Goal: Find specific page/section: Locate a particular part of the current website

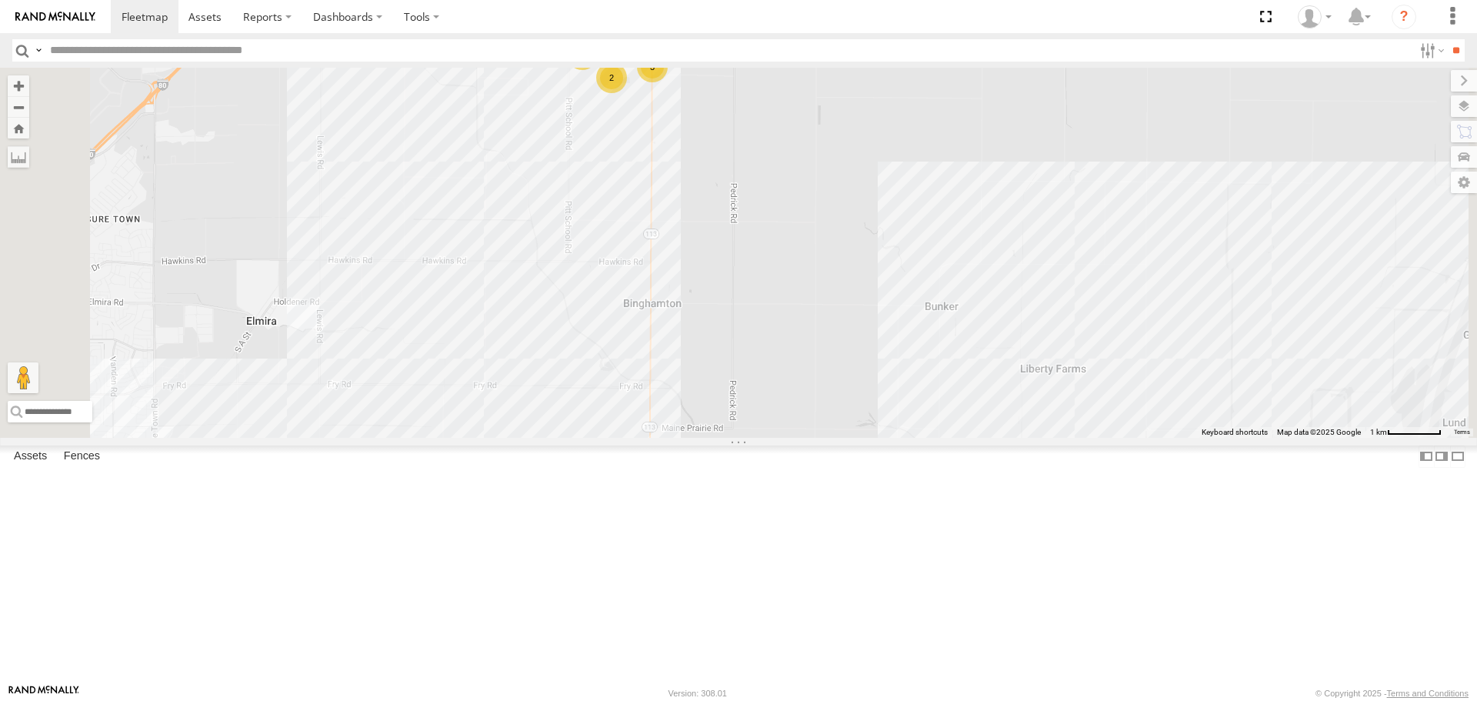
drag, startPoint x: 871, startPoint y: 376, endPoint x: 889, endPoint y: 265, distance: 112.3
click at [889, 265] on div "FRONTLOADER JD344H PT2412 AL2367 AL2362 AL2293 AL2270 AL2361 AL2327 PT2407 PT24…" at bounding box center [738, 252] width 1477 height 369
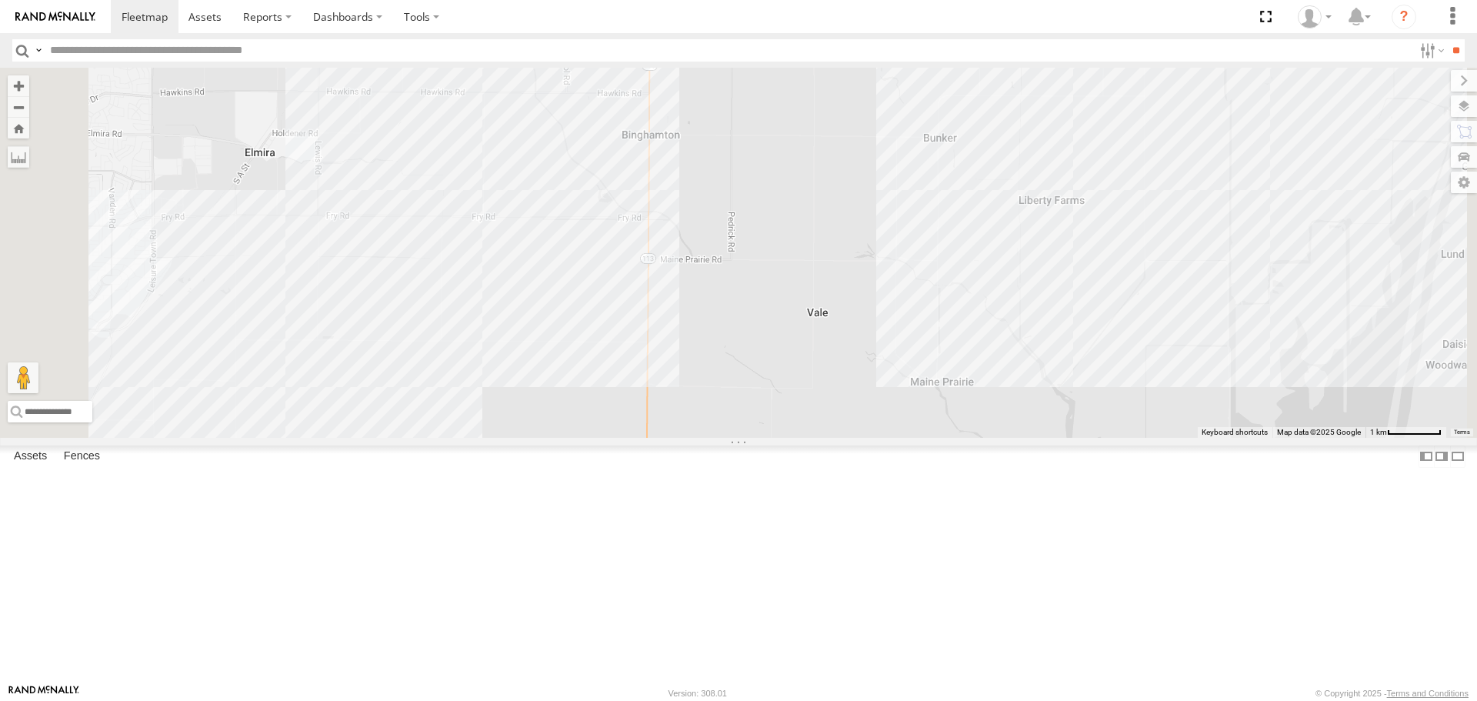
drag, startPoint x: 882, startPoint y: 415, endPoint x: 883, endPoint y: 162, distance: 253.1
click at [883, 162] on div "FRONTLOADER JD344H PT2412 AL2367 AL2362 AL2293 AL2270 AL2361 AL2327 PT2407 PT24…" at bounding box center [738, 252] width 1477 height 369
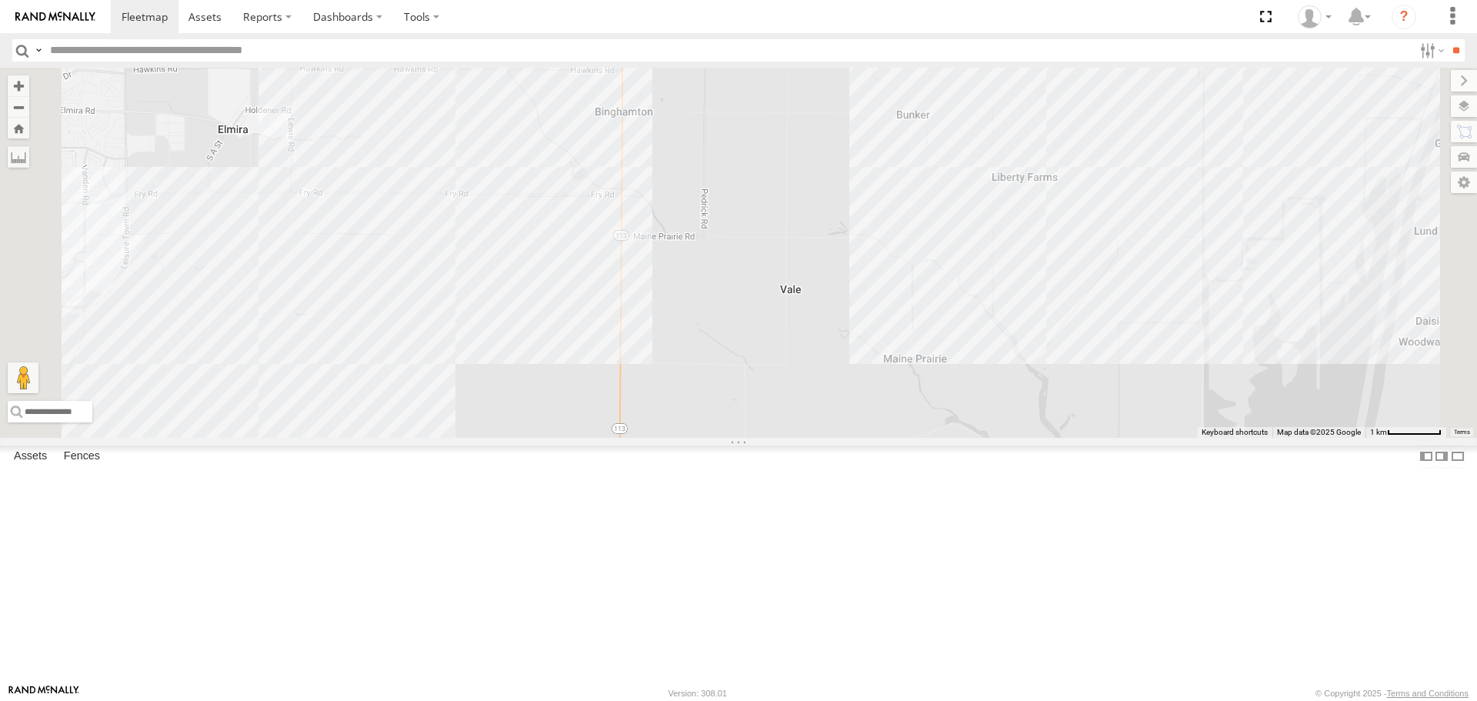
drag, startPoint x: 885, startPoint y: 276, endPoint x: 855, endPoint y: 405, distance: 131.8
click at [855, 405] on div "FRONTLOADER JD344H PT2412 AL2367 AL2362 AL2293 AL2270 AL2361 AL2327 PT2407 PT24…" at bounding box center [738, 252] width 1477 height 369
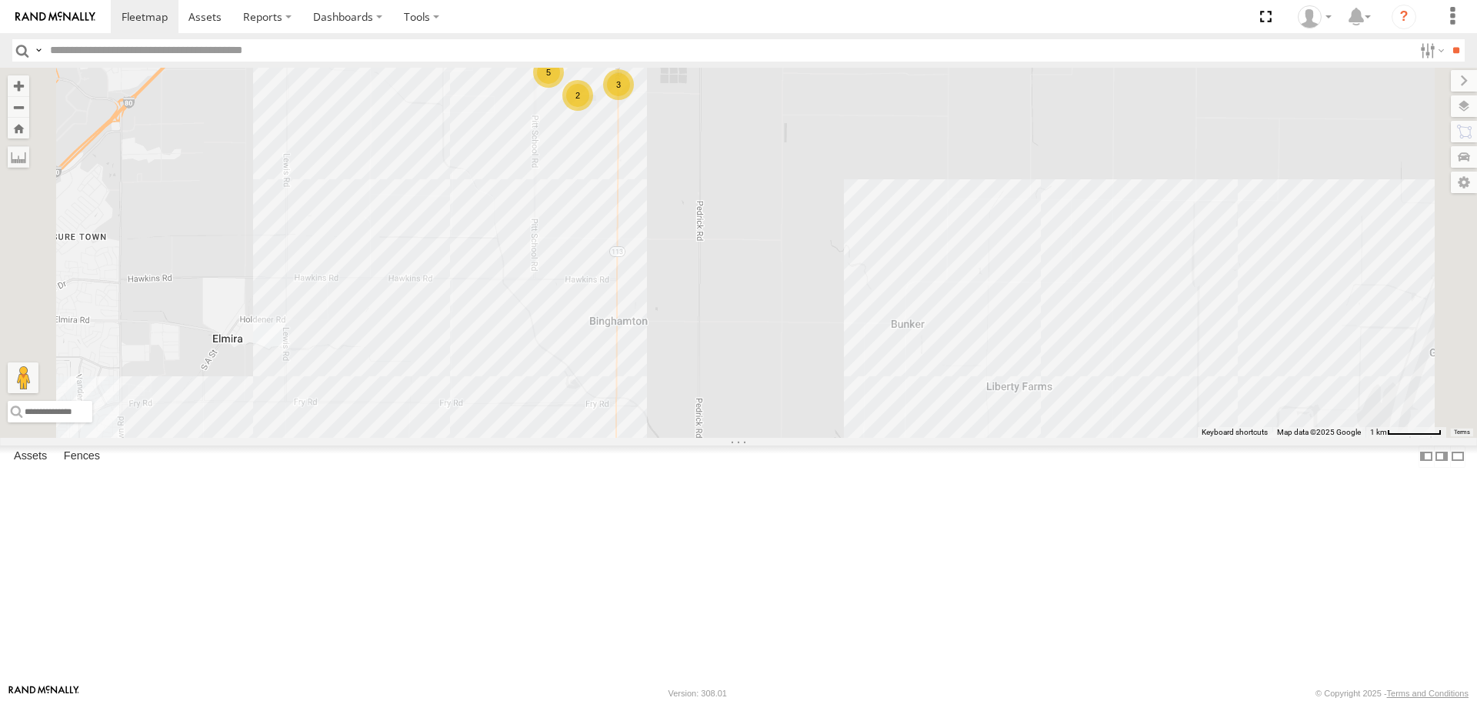
drag, startPoint x: 885, startPoint y: 230, endPoint x: 880, endPoint y: 442, distance: 211.6
click at [880, 437] on div "FRONTLOADER JD344H PT2412 AL2367 AL2362 AL2293 AL2270 AL2361 AL2327 PT2407 PT24…" at bounding box center [738, 252] width 1477 height 369
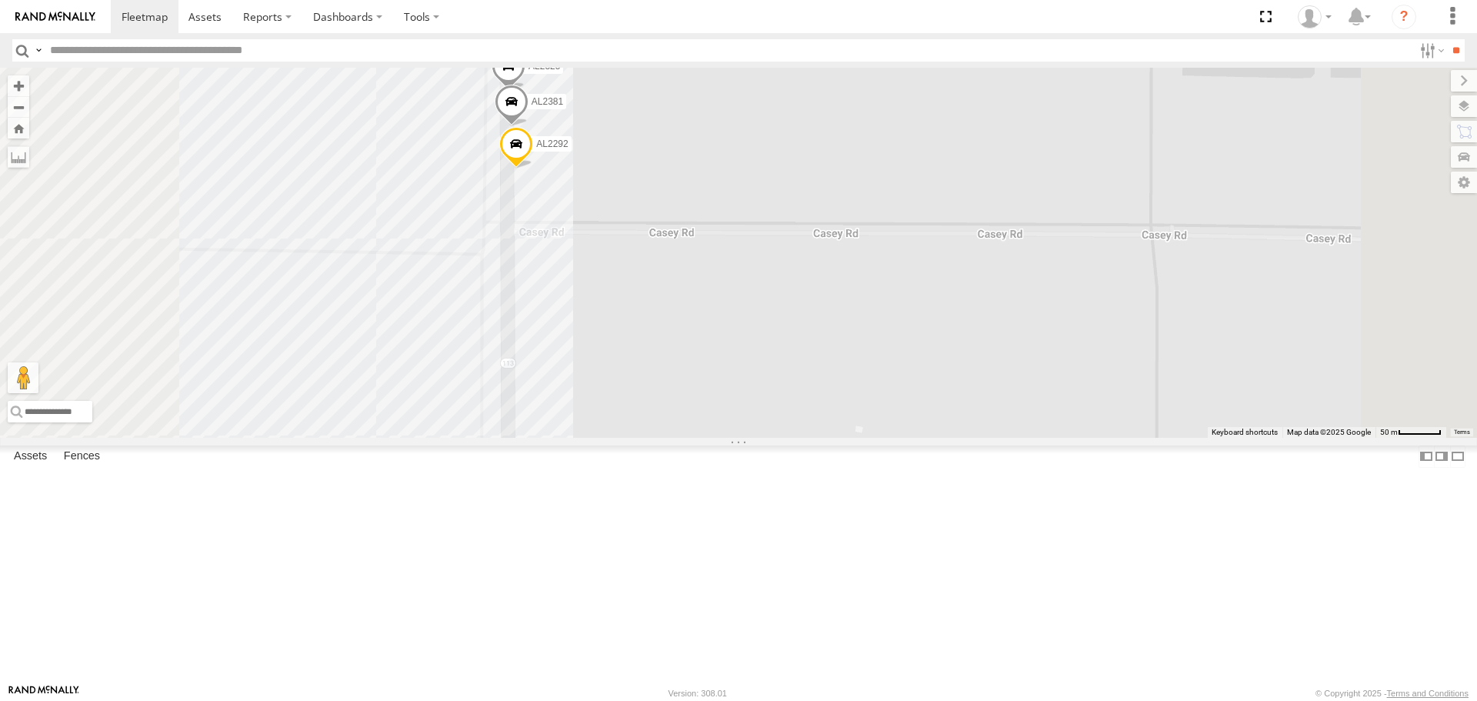
drag, startPoint x: 786, startPoint y: 395, endPoint x: 803, endPoint y: 485, distance: 90.8
click at [803, 437] on div "FRONTLOADER JD344H PT2412 AL2367 AL2362 AL2293 AL2270 AL2361 AL2327 PT2407 PT24…" at bounding box center [738, 252] width 1477 height 369
drag, startPoint x: 781, startPoint y: 283, endPoint x: 802, endPoint y: 318, distance: 40.4
click at [802, 325] on div "FRONTLOADER JD344H PT2412 AL2367 AL2362 AL2293 AL2270 AL2361 AL2327 PT2407 PT24…" at bounding box center [738, 252] width 1477 height 369
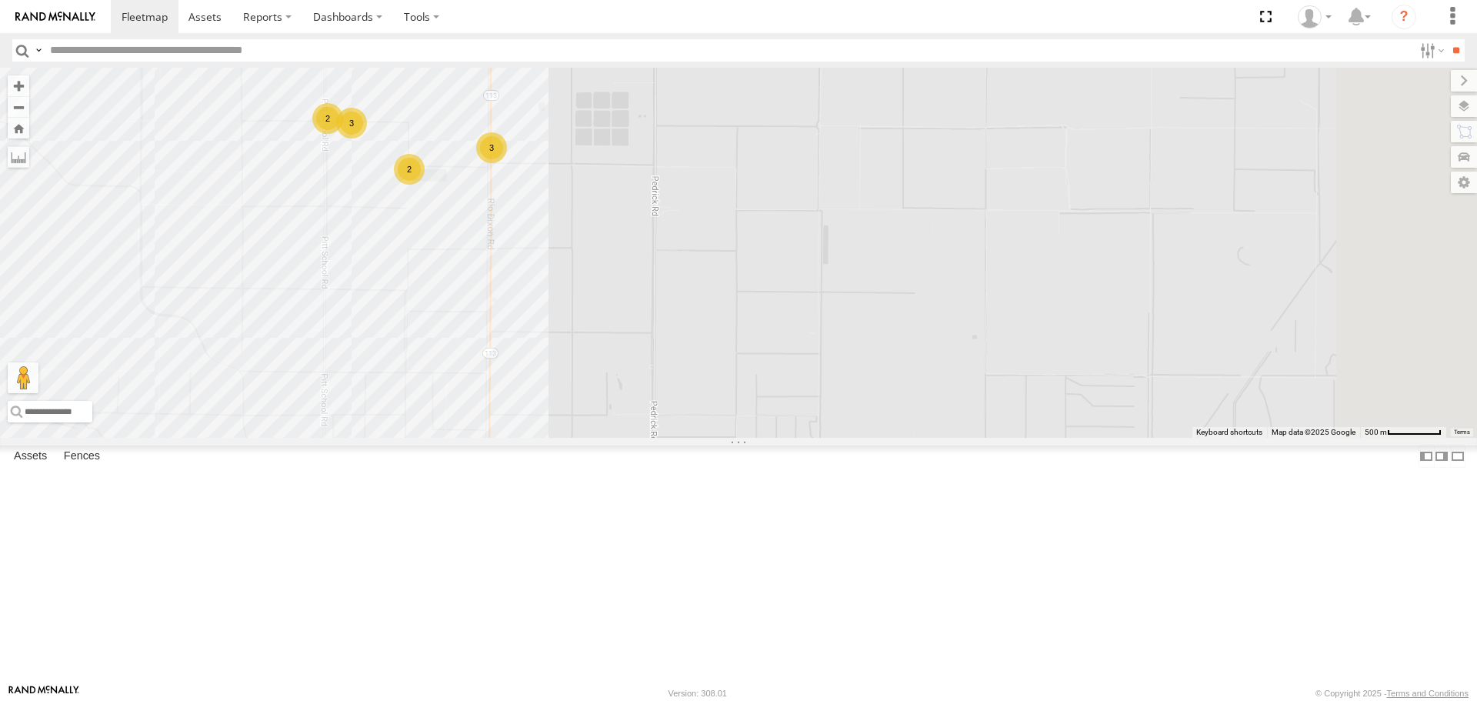
drag, startPoint x: 944, startPoint y: 377, endPoint x: 730, endPoint y: 331, distance: 218.8
click at [730, 331] on div "FRONTLOADER JD344H PT2412 AL2367 AL2362 AL2293 AL2270 AL2361 AL2327 PT2407 PT24…" at bounding box center [738, 252] width 1477 height 369
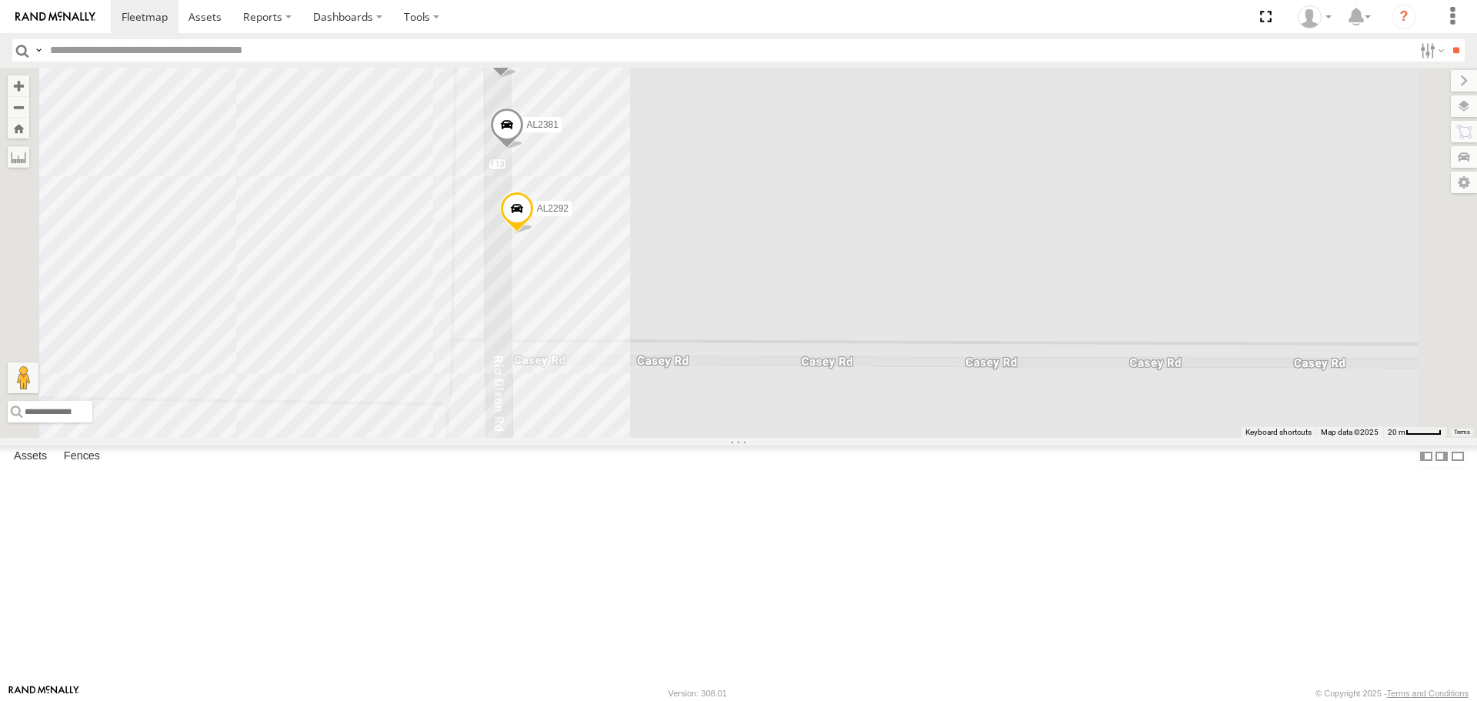
drag, startPoint x: 799, startPoint y: 338, endPoint x: 799, endPoint y: 397, distance: 58.5
click at [799, 397] on div "FRONTLOADER JD344H PT2412 AL2367 AL2362 AL2293 AL2270 AL2361 AL2327 PT2407 PT24…" at bounding box center [738, 252] width 1477 height 369
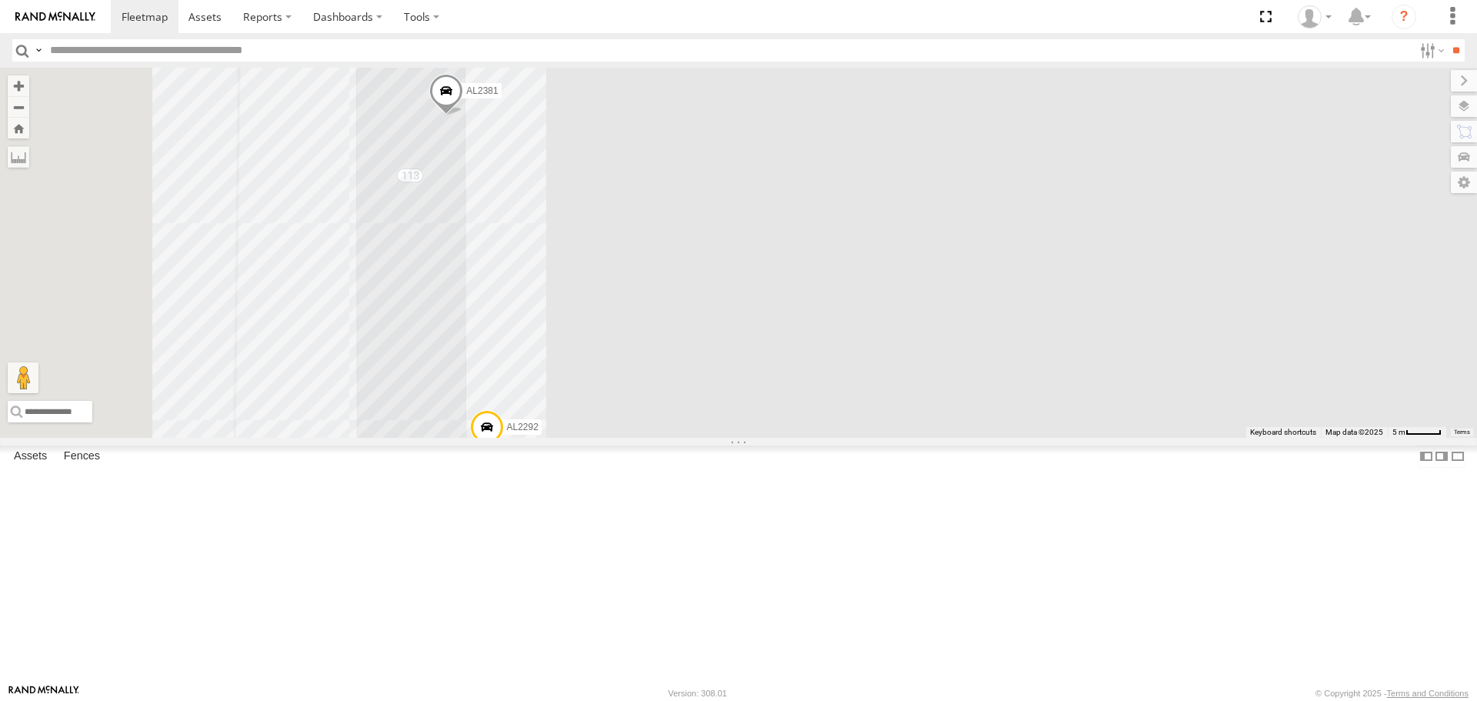
drag, startPoint x: 867, startPoint y: 330, endPoint x: 928, endPoint y: 188, distance: 154.8
click at [928, 188] on div "FRONTLOADER JD344H PT2412 AL2367 AL2362 AL2293 AL2270 AL2361 AL2327 PT2407 PT24…" at bounding box center [738, 252] width 1477 height 369
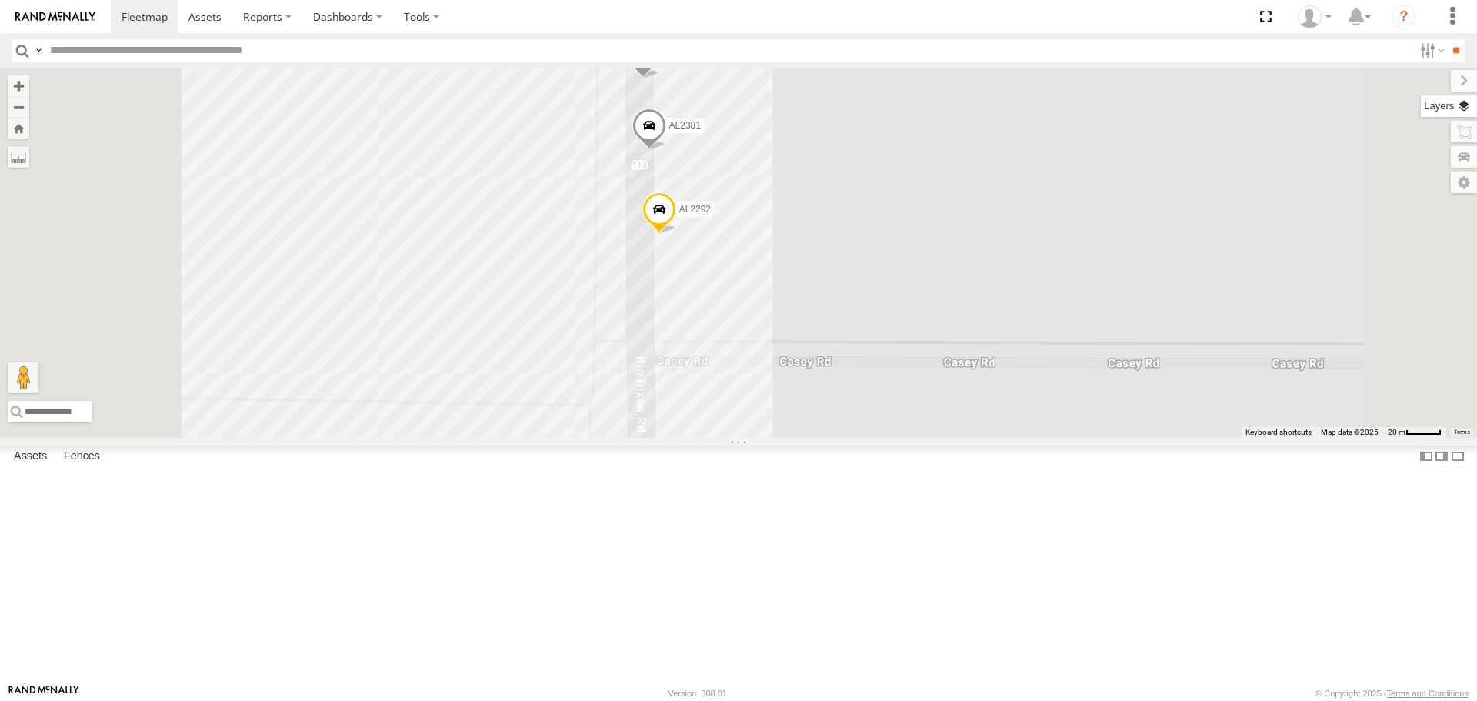
click at [1461, 115] on label at bounding box center [1449, 106] width 56 height 22
click at [0, 0] on span "Basemaps" at bounding box center [0, 0] width 0 height 0
click at [0, 0] on span "Satellite" at bounding box center [0, 0] width 0 height 0
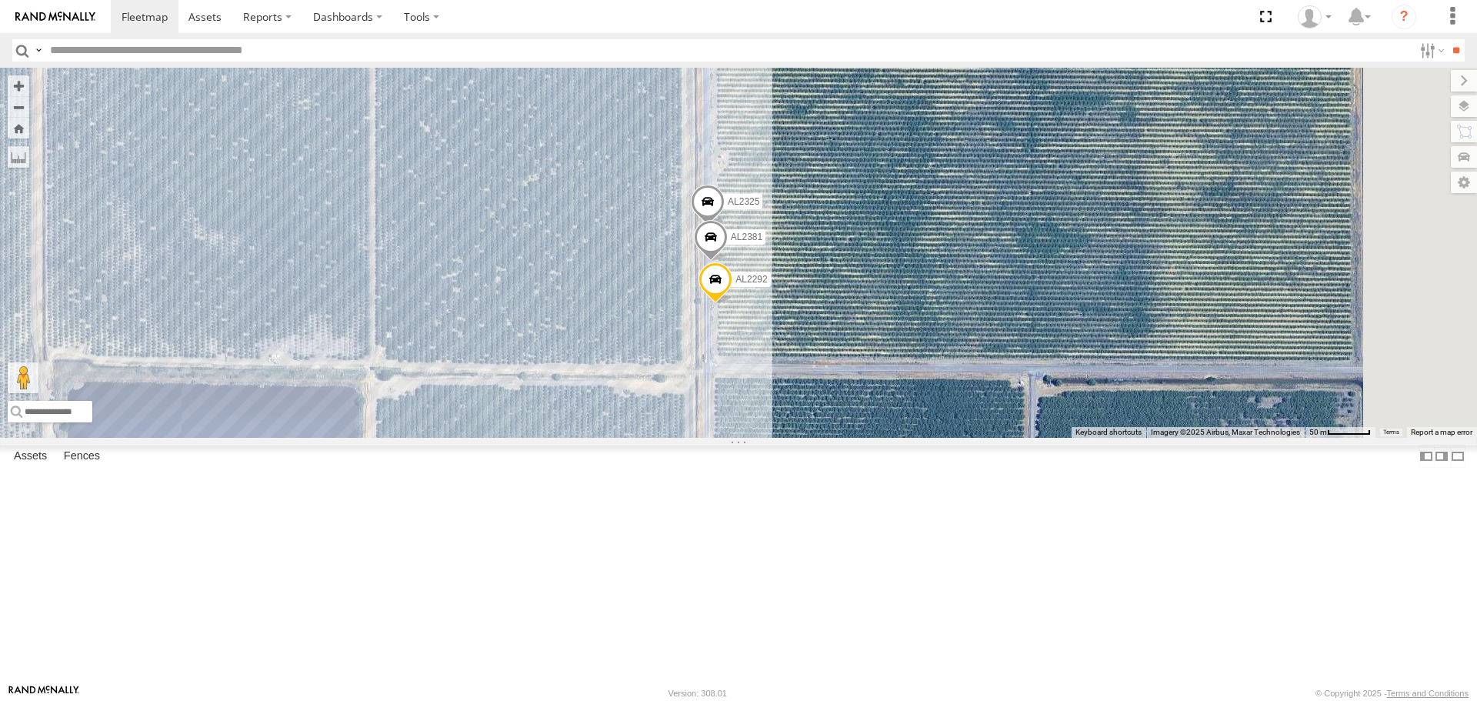
drag, startPoint x: 1091, startPoint y: 253, endPoint x: 1029, endPoint y: 369, distance: 131.5
click at [1029, 369] on div "FRONTLOADER JD344H PT2412 AL2367 AL2362 AL2293 AL2270 AL2361 AL2327 PT2407 PT24…" at bounding box center [738, 252] width 1477 height 369
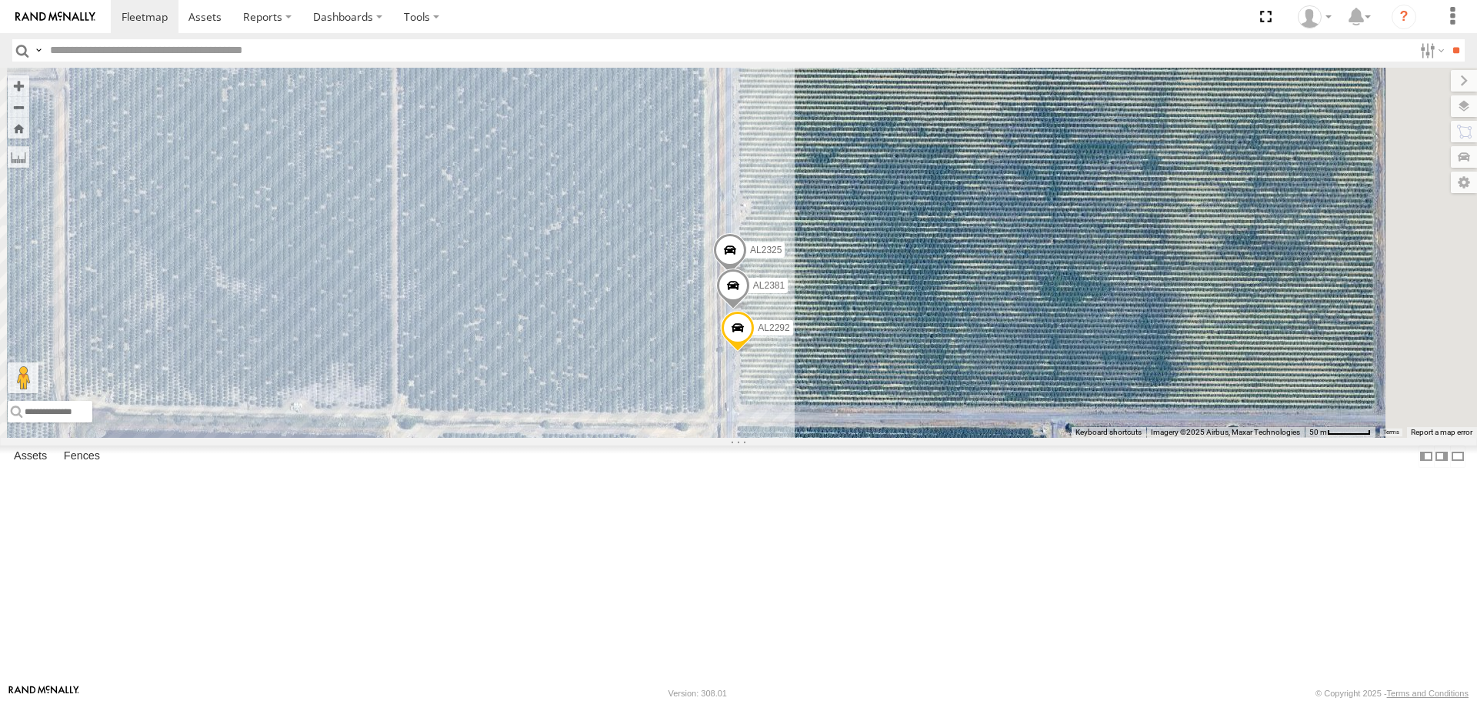
drag, startPoint x: 1092, startPoint y: 410, endPoint x: 966, endPoint y: 53, distance: 378.3
click at [968, 55] on body at bounding box center [738, 350] width 1477 height 701
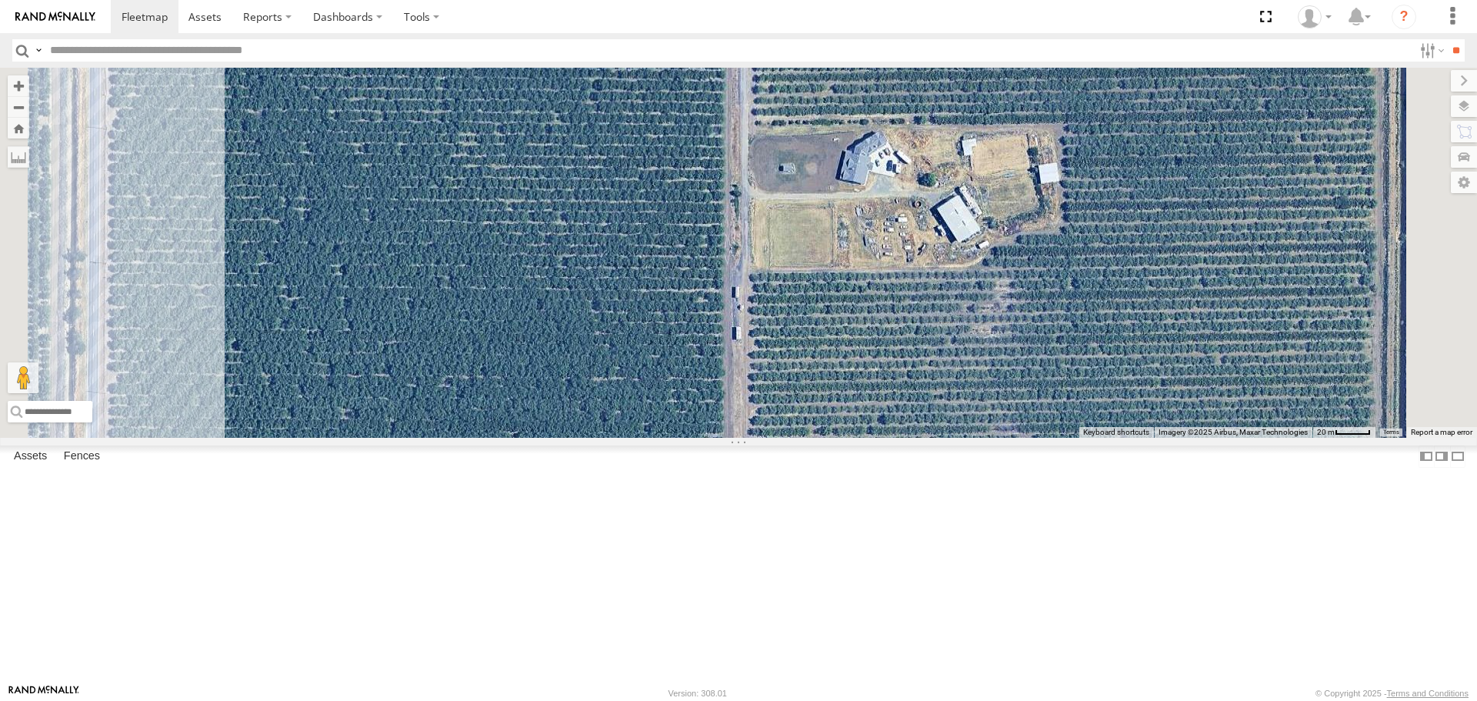
drag, startPoint x: 987, startPoint y: 157, endPoint x: 971, endPoint y: 448, distance: 291.2
click at [971, 437] on div "FRONTLOADER JD344H PT2412 AL2367 AL2362 AL2293 AL2270 AL2361 AL2327 PT2407 PT24…" at bounding box center [738, 252] width 1477 height 369
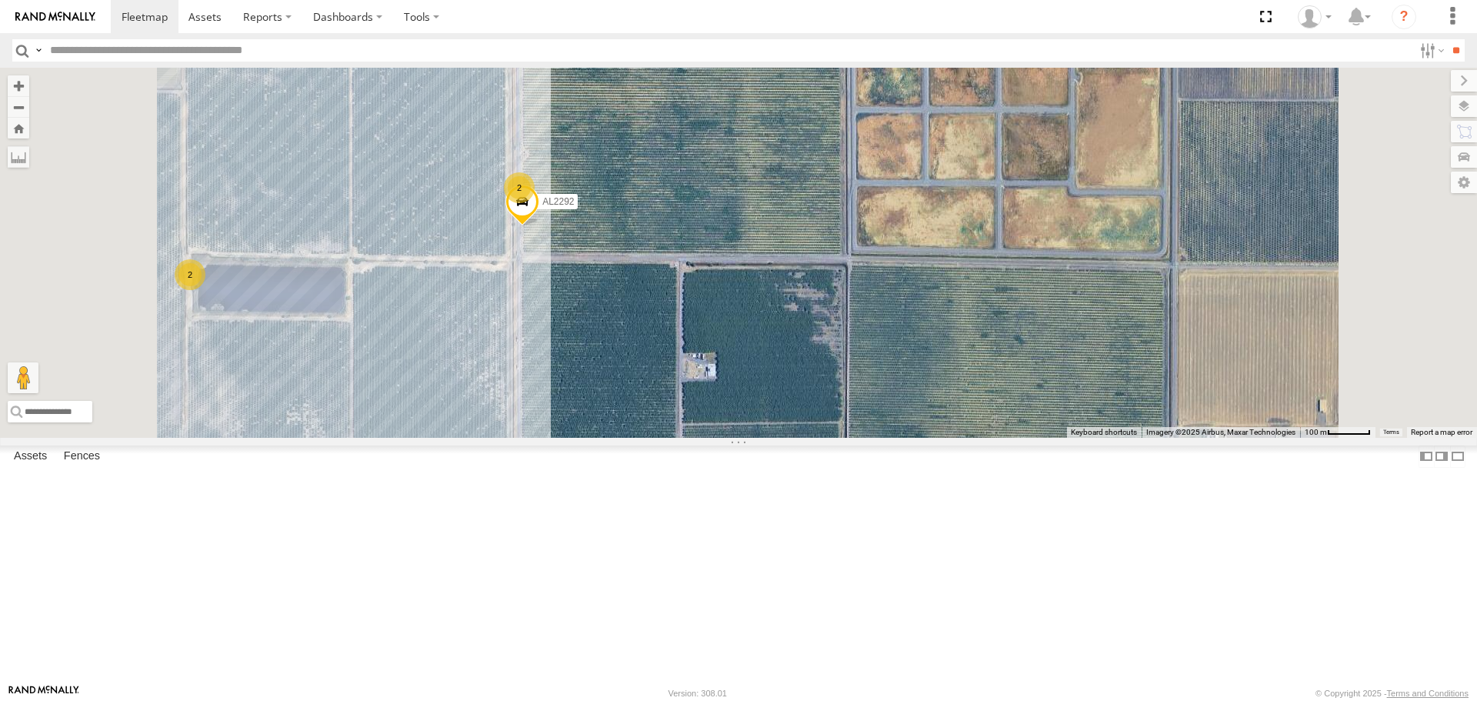
drag, startPoint x: 835, startPoint y: 385, endPoint x: 835, endPoint y: 435, distance: 50.0
click at [835, 435] on div "FRONTLOADER JD344H PT2412 AL2367 AL2362 AL2293 AL2270 AL2361 AL2327 PT2407 PT24…" at bounding box center [738, 252] width 1477 height 369
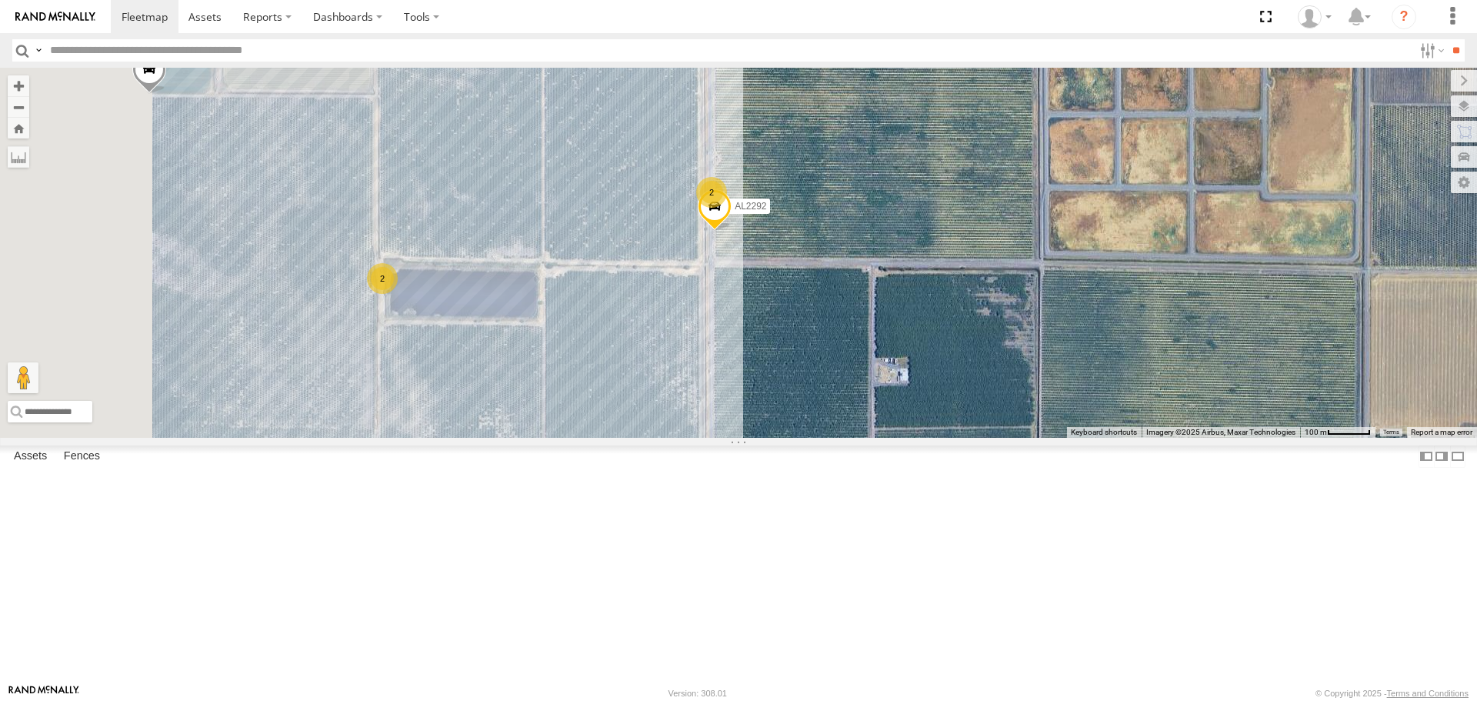
drag, startPoint x: 823, startPoint y: 424, endPoint x: 970, endPoint y: 429, distance: 147.0
click at [970, 429] on div "FRONTLOADER JD344H PT2412 AL2367 AL2362 AL2293 AL2270 AL2361 AL2327 PT2407 PT24…" at bounding box center [738, 252] width 1477 height 369
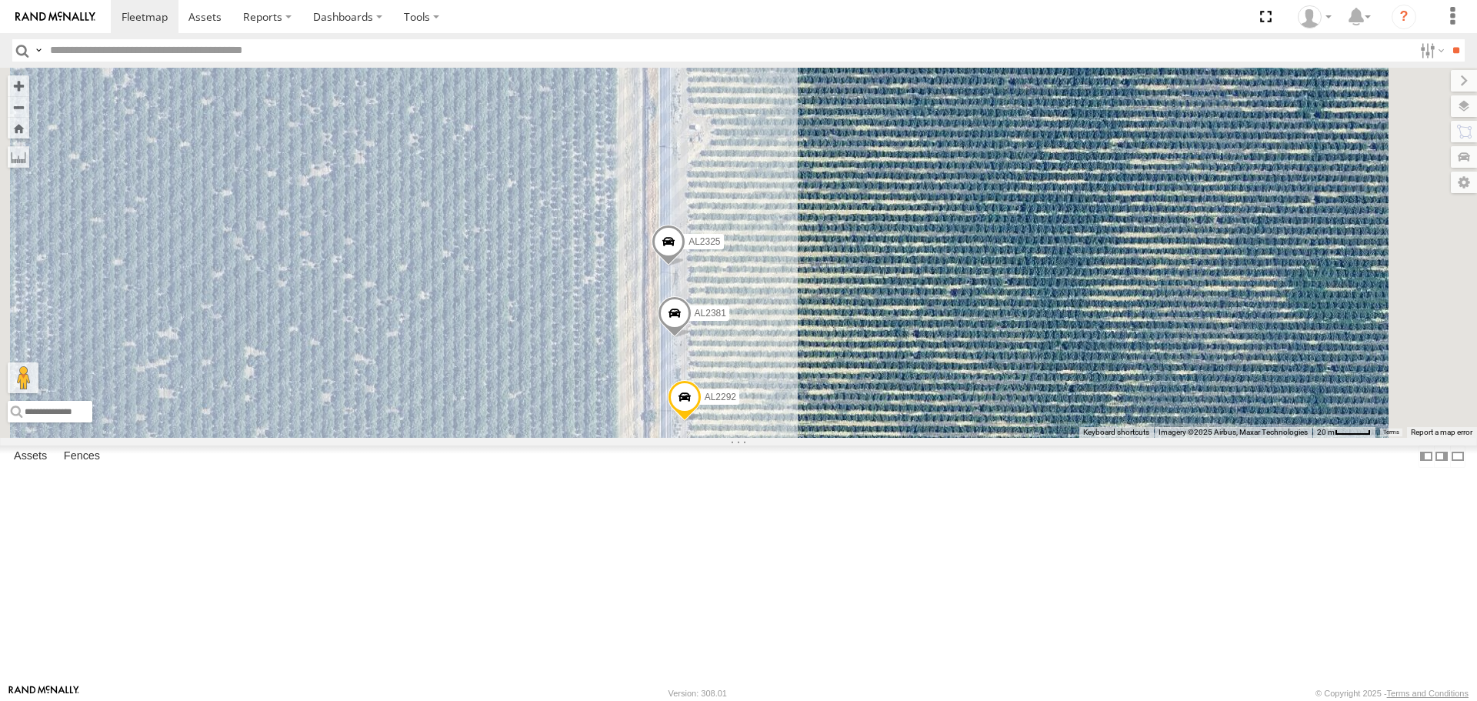
drag, startPoint x: 953, startPoint y: 317, endPoint x: 945, endPoint y: 381, distance: 64.3
click at [945, 381] on div "FRONTLOADER JD344H PT2412 AL2367 AL2362 AL2293 AL2270 AL2361 AL2327 PT2407 PT24…" at bounding box center [738, 252] width 1477 height 369
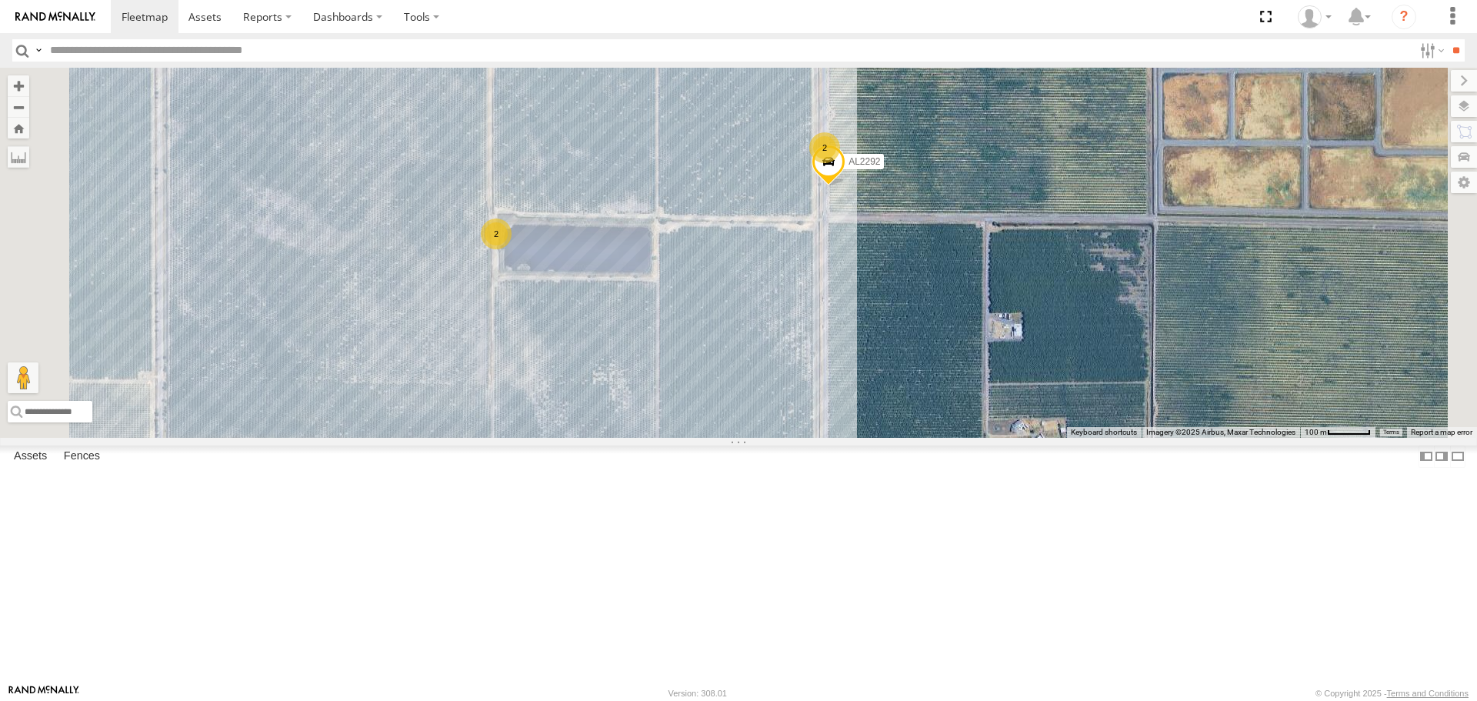
drag, startPoint x: 808, startPoint y: 404, endPoint x: 832, endPoint y: 295, distance: 111.8
click at [833, 289] on div "FRONTLOADER JD344H PT2412 AL2367 AL2362 AL2293 AL2270 AL2361 AL2327 PT2407 PT24…" at bounding box center [738, 252] width 1477 height 369
